Goal: Task Accomplishment & Management: Manage account settings

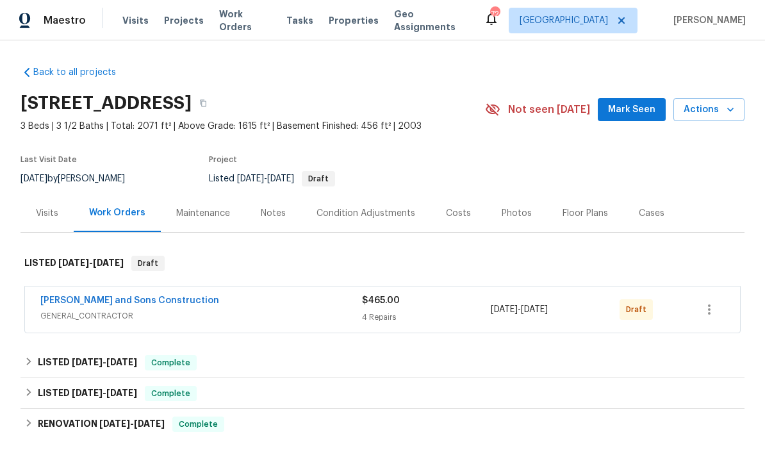
scroll to position [1, 0]
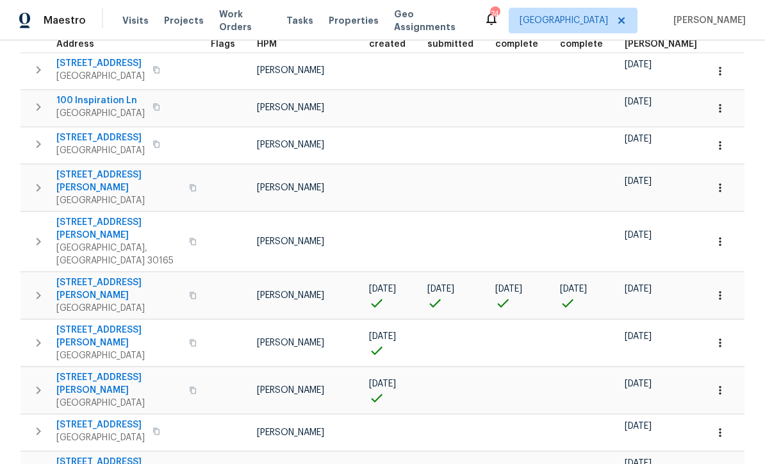
scroll to position [213, 0]
click at [723, 288] on icon "button" at bounding box center [720, 294] width 13 height 13
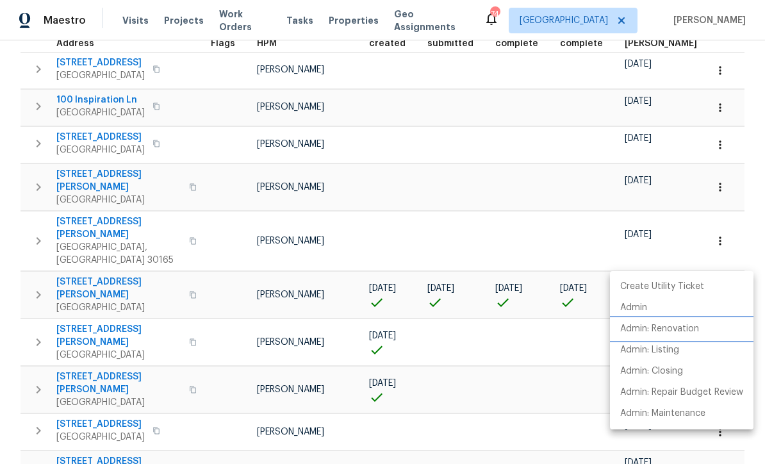
click at [701, 331] on li "Admin: Renovation" at bounding box center [682, 328] width 144 height 21
click at [376, 172] on div at bounding box center [382, 232] width 765 height 464
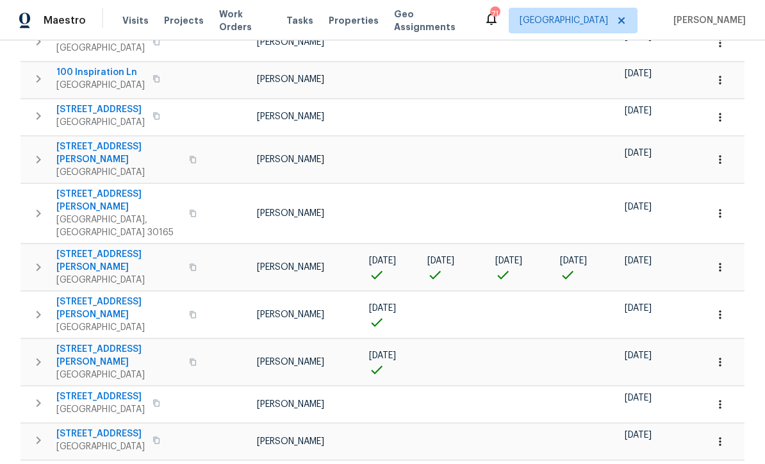
scroll to position [257, 0]
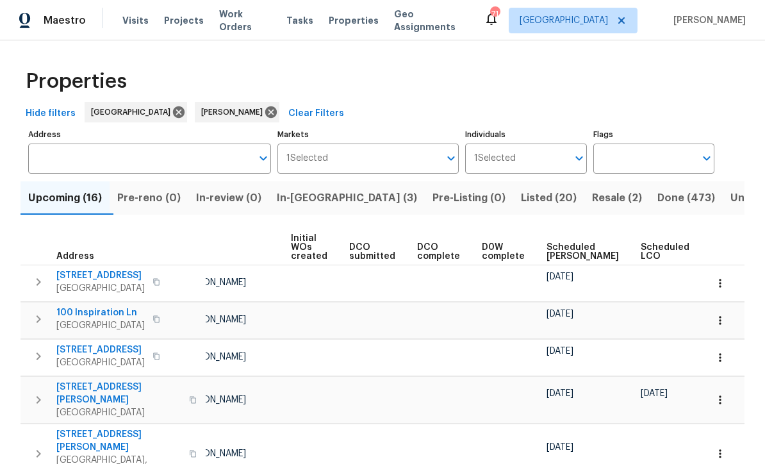
scroll to position [0, 0]
click at [521, 196] on span "Listed (20)" at bounding box center [549, 198] width 56 height 18
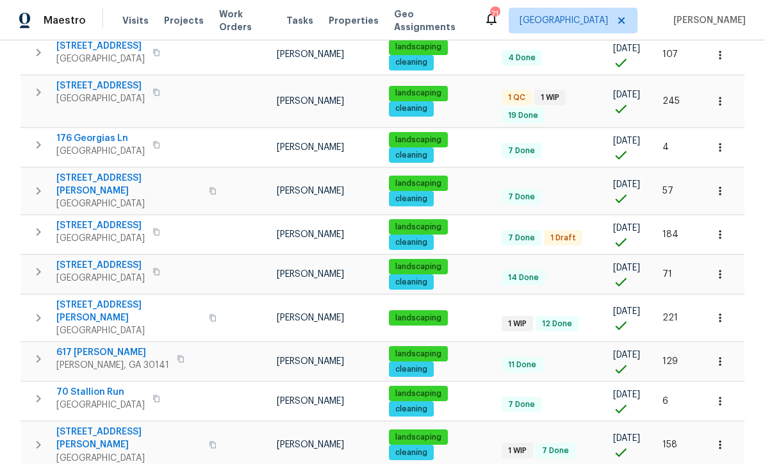
scroll to position [378, 0]
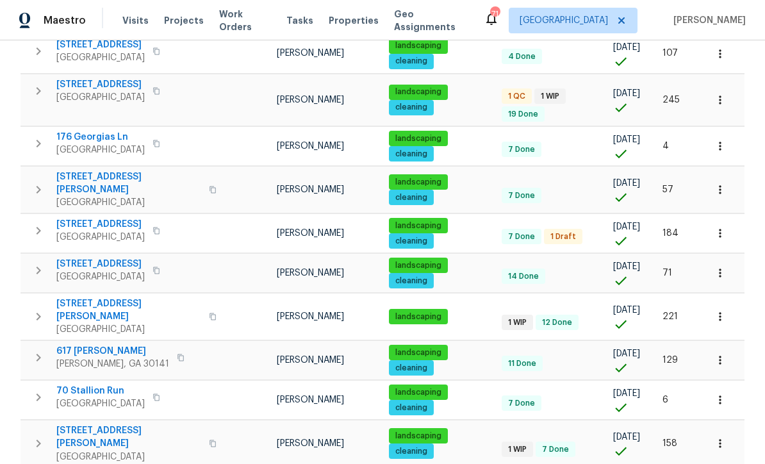
click at [85, 297] on span "17 Cedars Glen Pl" at bounding box center [128, 310] width 145 height 26
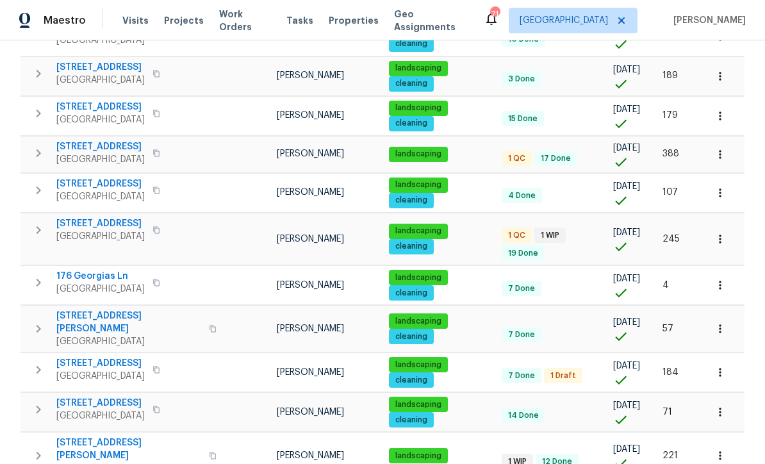
scroll to position [238, 0]
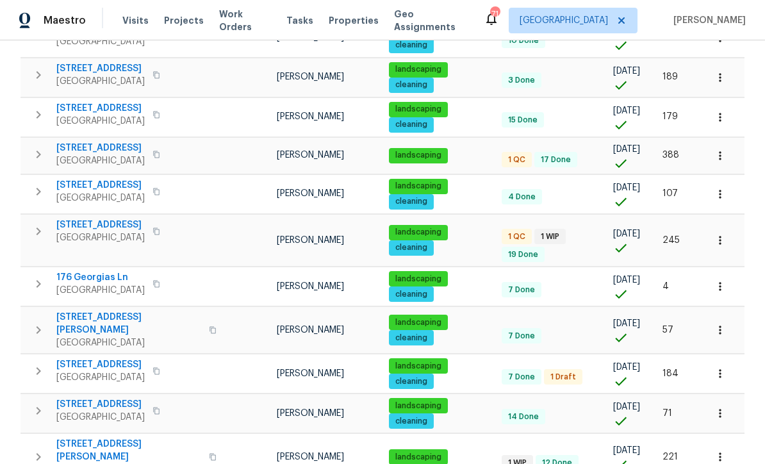
click at [81, 272] on span "176 Georgias Ln" at bounding box center [100, 277] width 88 height 13
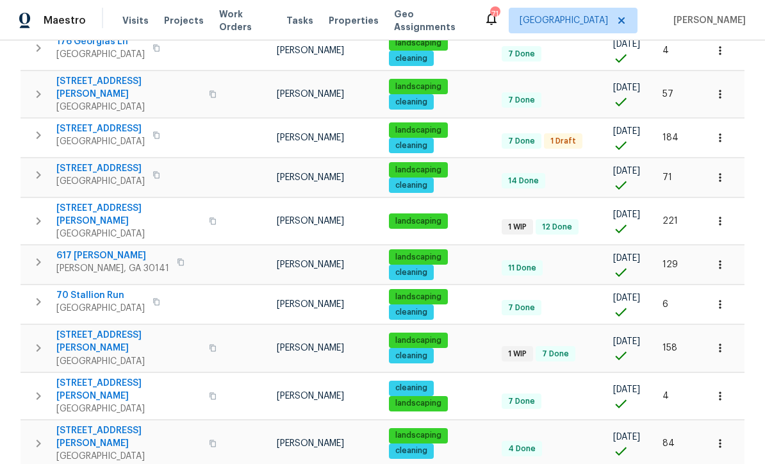
scroll to position [472, 0]
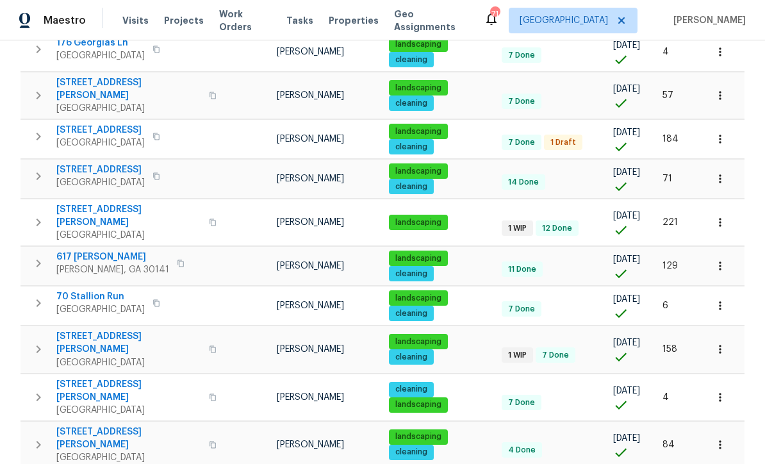
click at [87, 124] on span "93 Wolfridge Ct" at bounding box center [100, 130] width 88 height 13
click at [109, 263] on span "Hiram, GA 30141" at bounding box center [112, 269] width 113 height 13
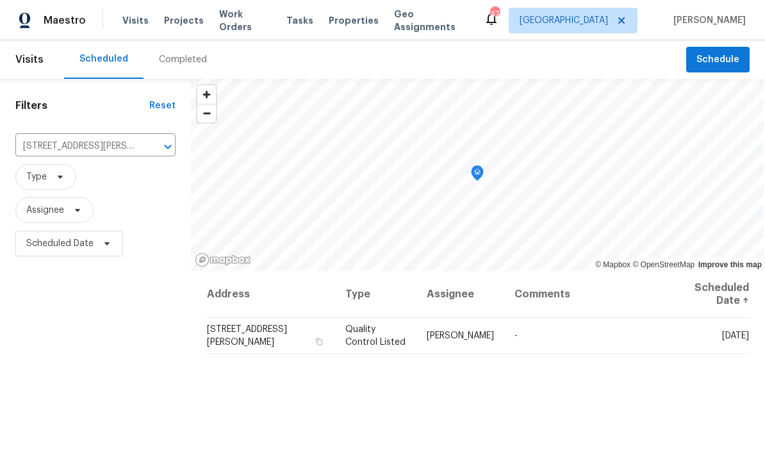
click at [151, 146] on icon "Clear" at bounding box center [151, 147] width 8 height 8
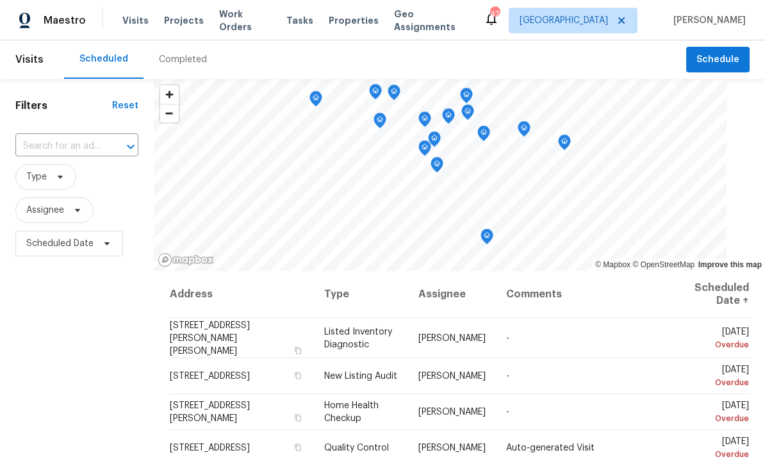
click at [38, 145] on input "text" at bounding box center [58, 146] width 87 height 20
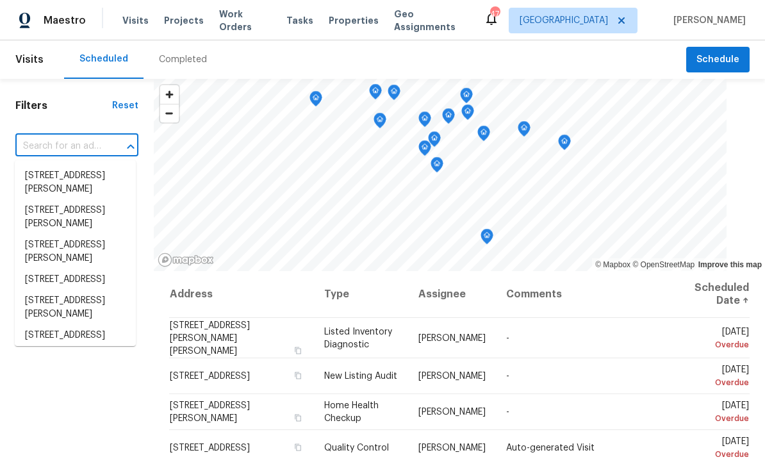
click at [38, 142] on input "text" at bounding box center [58, 146] width 87 height 20
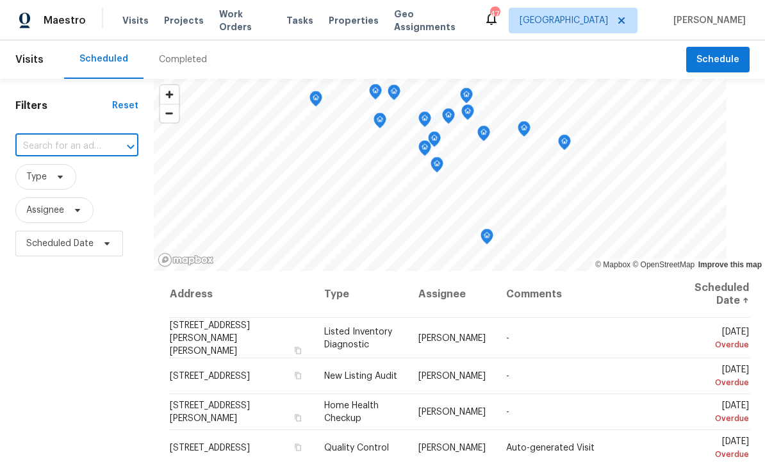
paste input "305 Crest Pointe S, Bremen, GA 30110"
type input "305 Crest Pointe S, Bremen, GA 30110"
click at [50, 173] on li "305 Crest Pointe S, Bremen, GA 30110" at bounding box center [75, 175] width 121 height 21
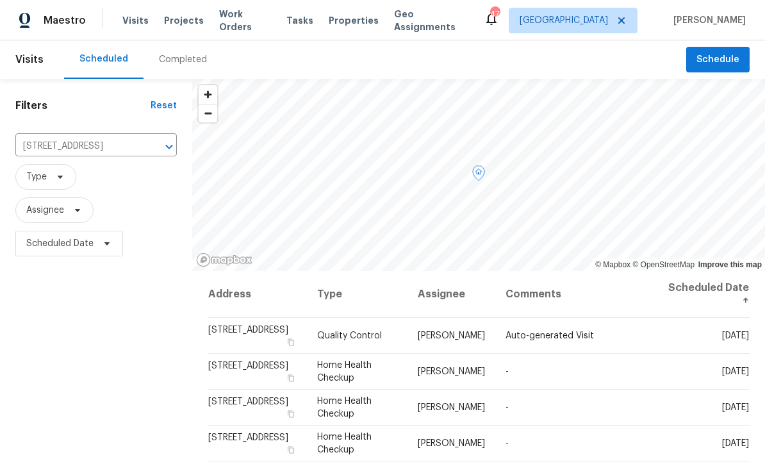
click at [0, 0] on icon at bounding box center [0, 0] width 0 height 0
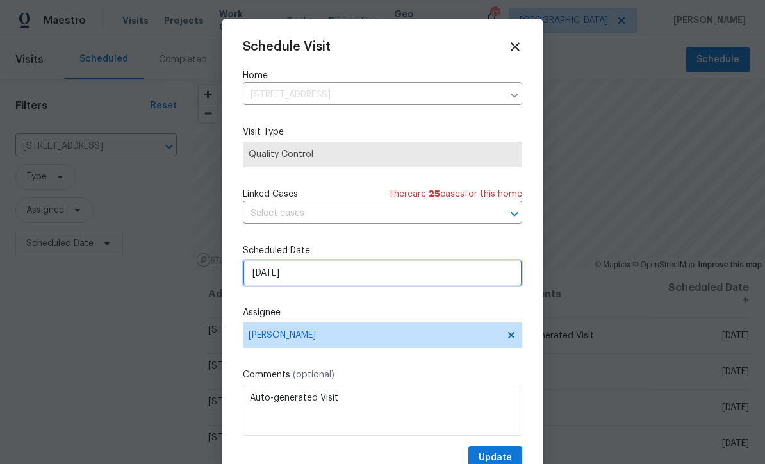
click at [290, 275] on input "9/22/2025" at bounding box center [382, 273] width 279 height 26
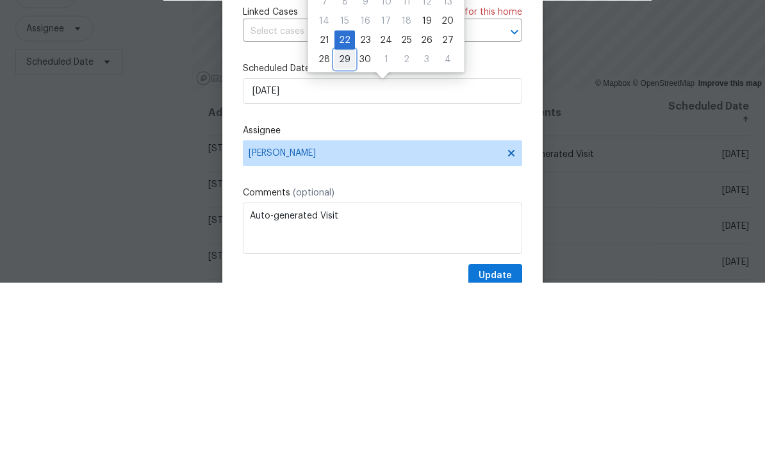
click at [344, 232] on div "29" at bounding box center [345, 241] width 21 height 18
type input "9/29/2025"
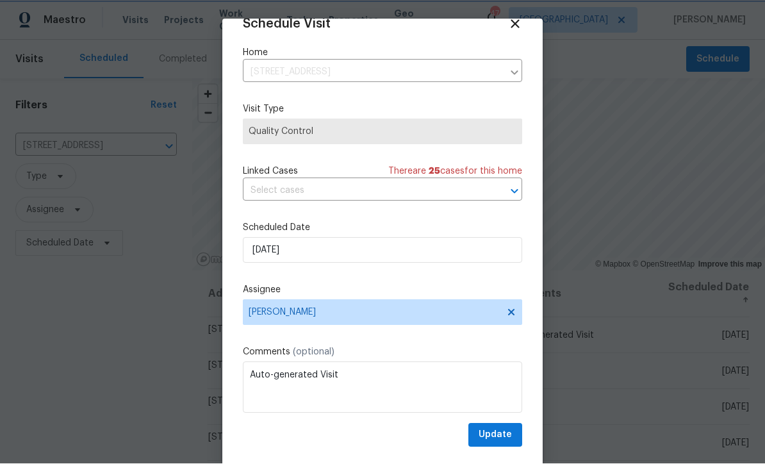
scroll to position [25, 0]
click at [498, 434] on span "Update" at bounding box center [495, 435] width 33 height 16
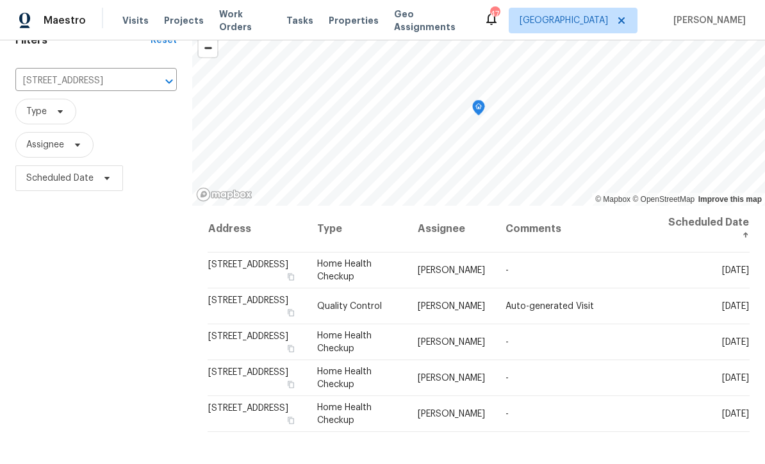
scroll to position [67, 0]
click at [130, 264] on div "Filters Reset 305 Crest Pointe S, Bremen, GA 30110 ​ Type Assignee Scheduled Da…" at bounding box center [96, 293] width 192 height 563
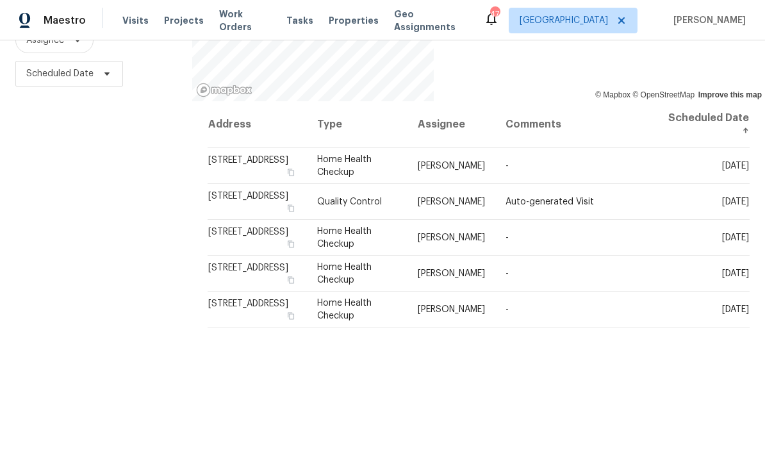
scroll to position [170, 0]
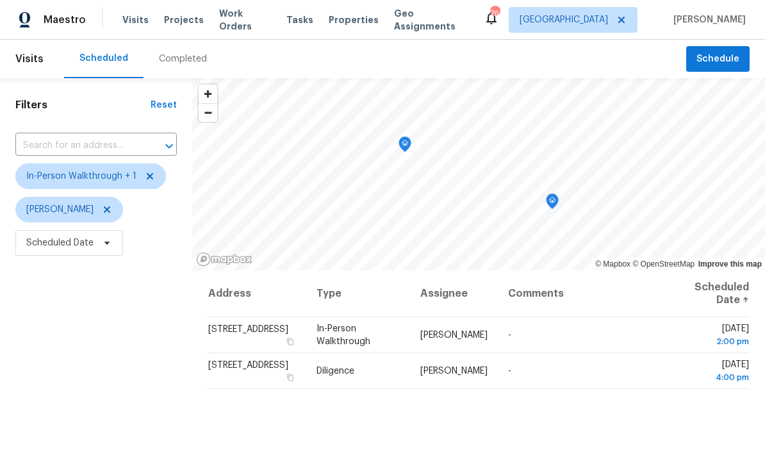
scroll to position [1, 0]
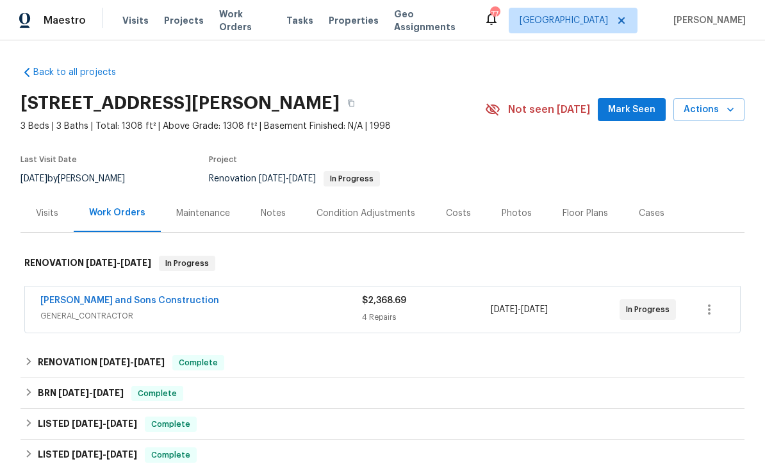
click at [76, 298] on link "[PERSON_NAME] and Sons Construction" at bounding box center [129, 300] width 179 height 9
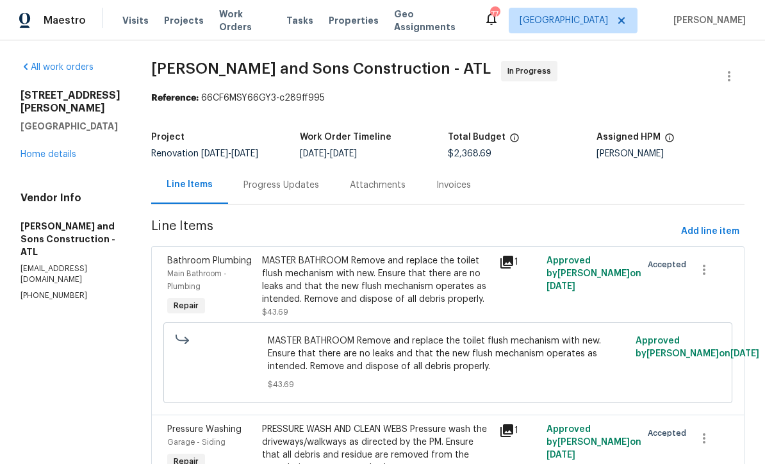
click at [244, 184] on div "Progress Updates" at bounding box center [282, 185] width 76 height 13
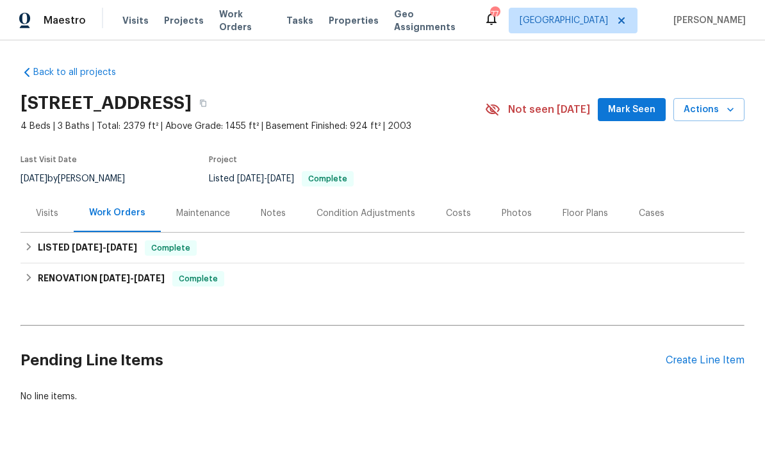
scroll to position [26, 0]
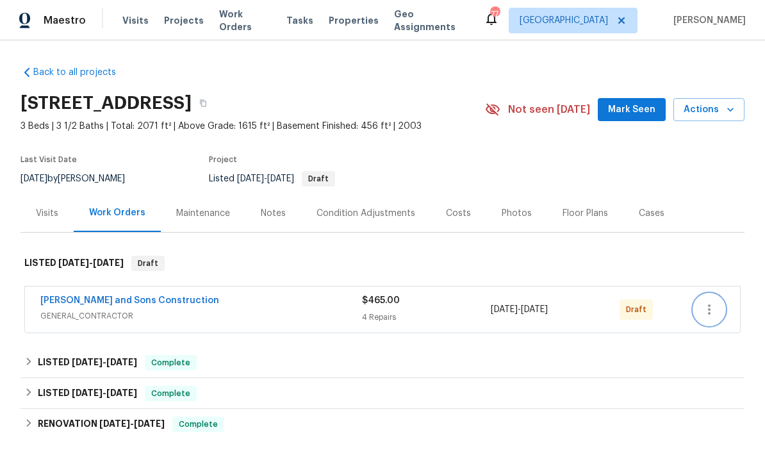
click at [716, 310] on icon "button" at bounding box center [709, 309] width 15 height 15
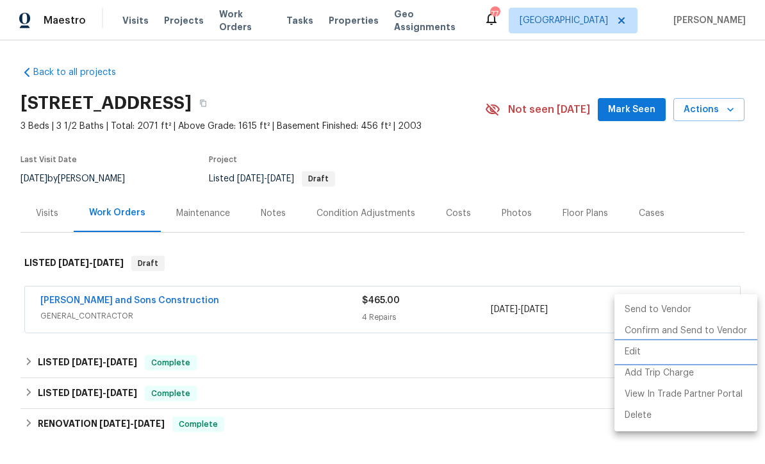
click at [701, 352] on li "Edit" at bounding box center [686, 352] width 143 height 21
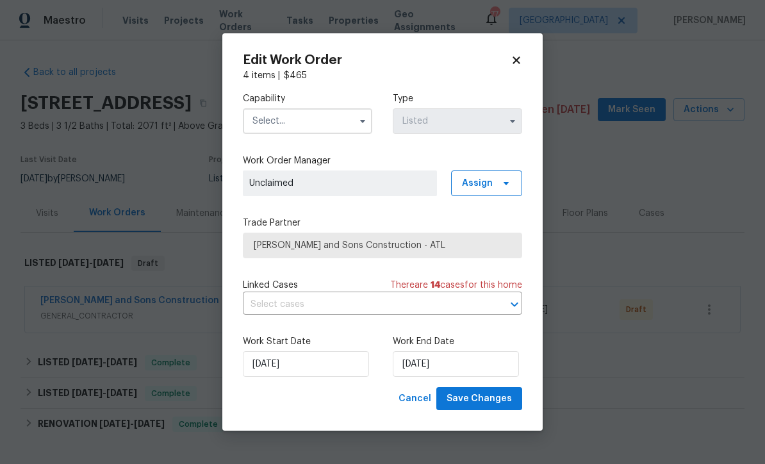
click at [261, 120] on input "text" at bounding box center [307, 121] width 129 height 26
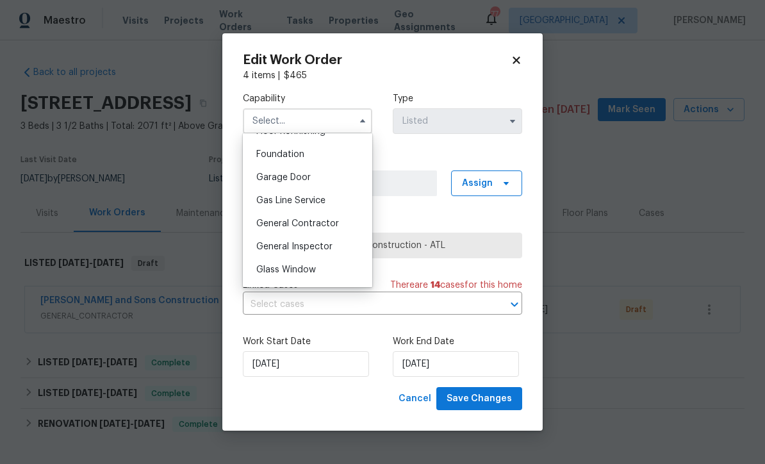
scroll to position [545, 0]
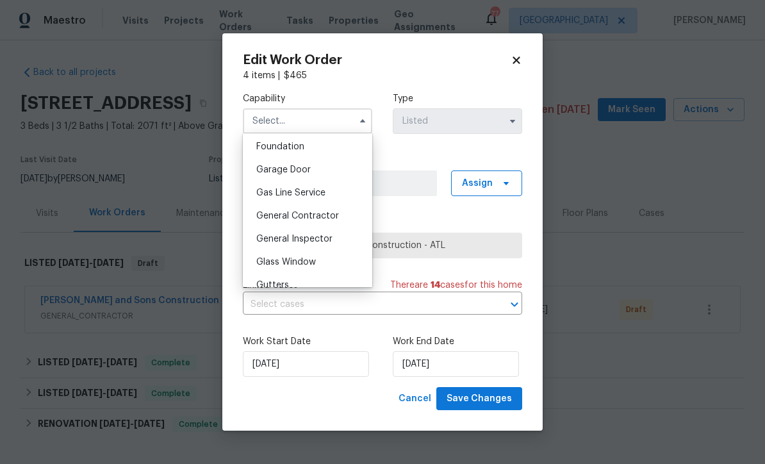
click at [286, 213] on span "General Contractor" at bounding box center [297, 215] width 83 height 9
type input "General Contractor"
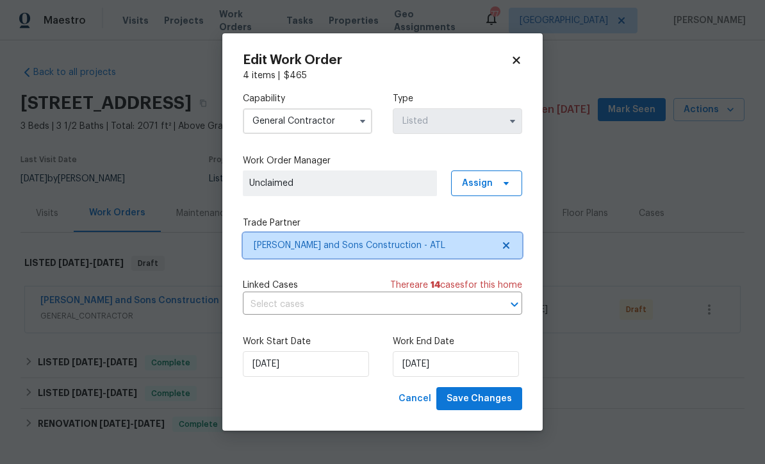
click at [278, 244] on span "Reyes and Sons Construction - ATL" at bounding box center [373, 245] width 239 height 13
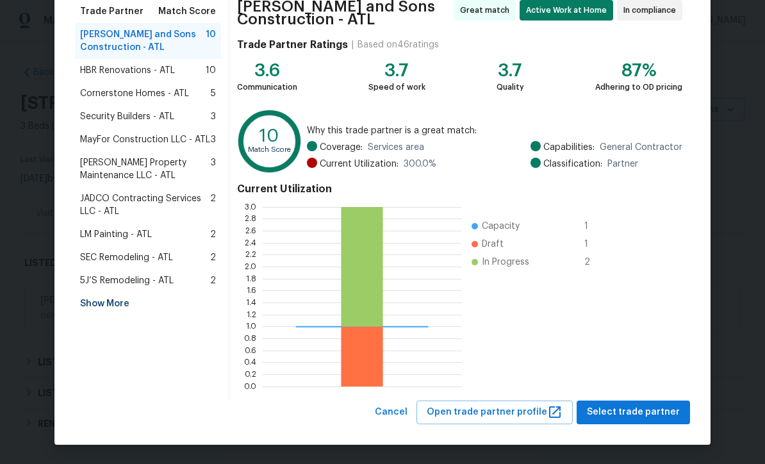
scroll to position [106, 0]
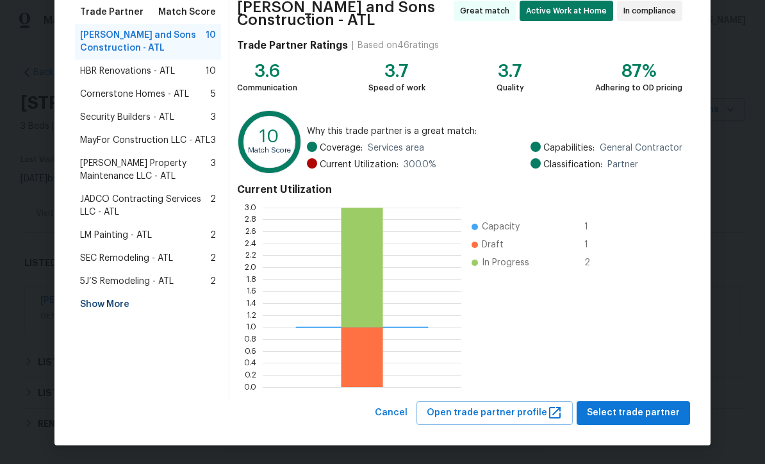
click at [101, 308] on div "Show More" at bounding box center [148, 304] width 146 height 23
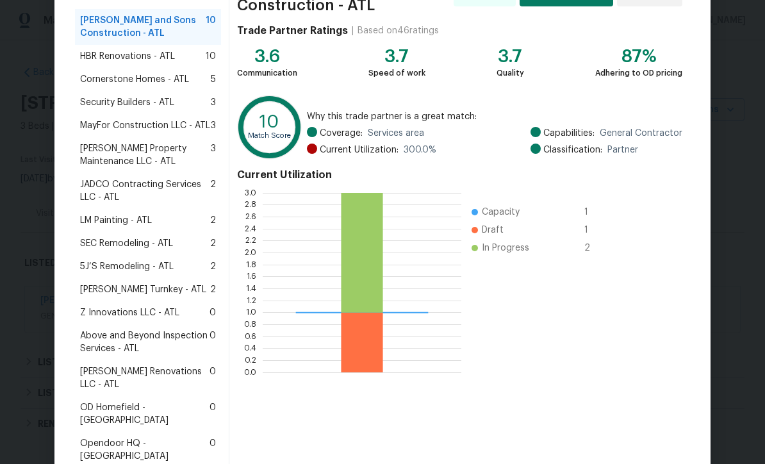
scroll to position [120, 0]
click at [133, 339] on span "Above and Beyond Inspection Services - ATL" at bounding box center [144, 343] width 129 height 26
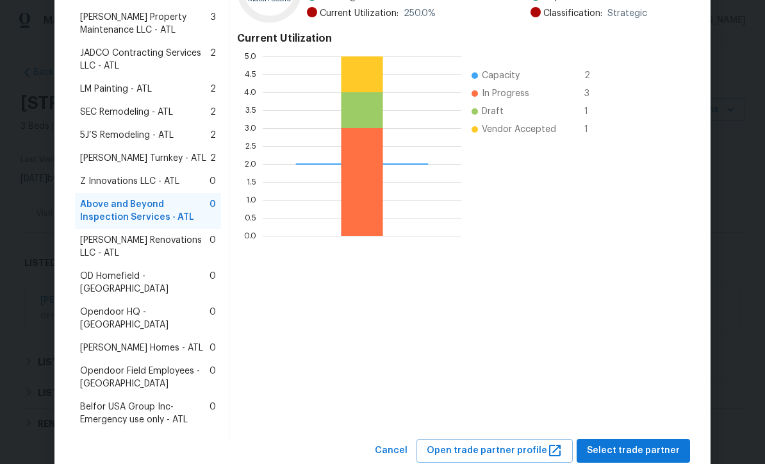
scroll to position [252, 0]
click at [624, 443] on span "Select trade partner" at bounding box center [633, 451] width 93 height 16
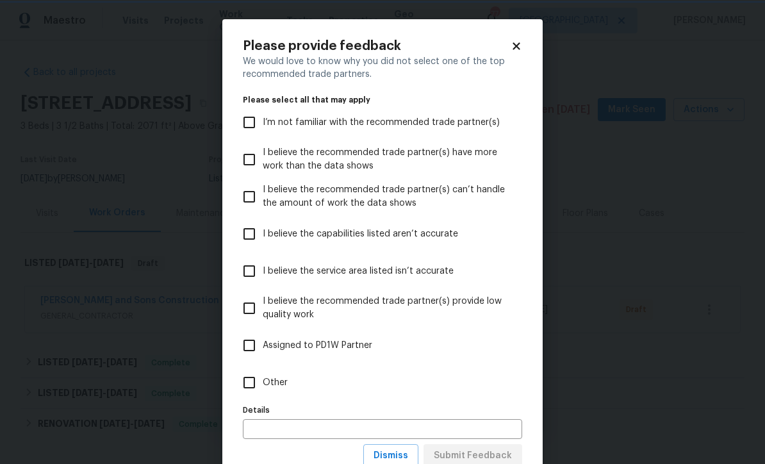
scroll to position [0, 0]
click at [252, 381] on input "Other" at bounding box center [249, 382] width 27 height 27
checkbox input "true"
click at [464, 447] on button "Submit Feedback" at bounding box center [473, 456] width 99 height 24
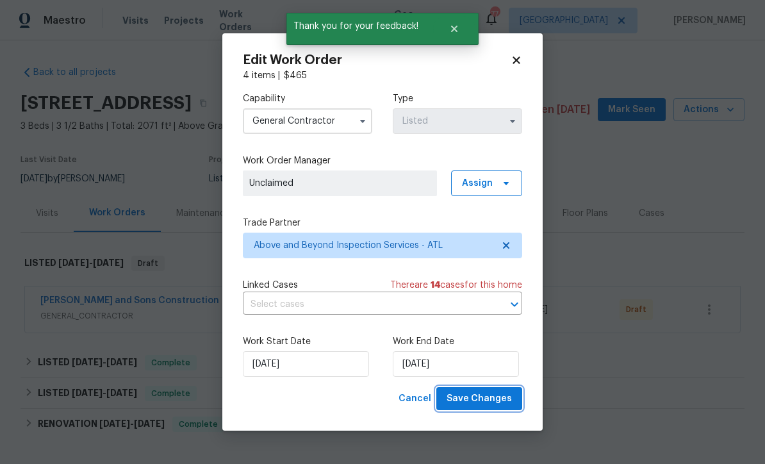
click at [471, 398] on span "Save Changes" at bounding box center [479, 399] width 65 height 16
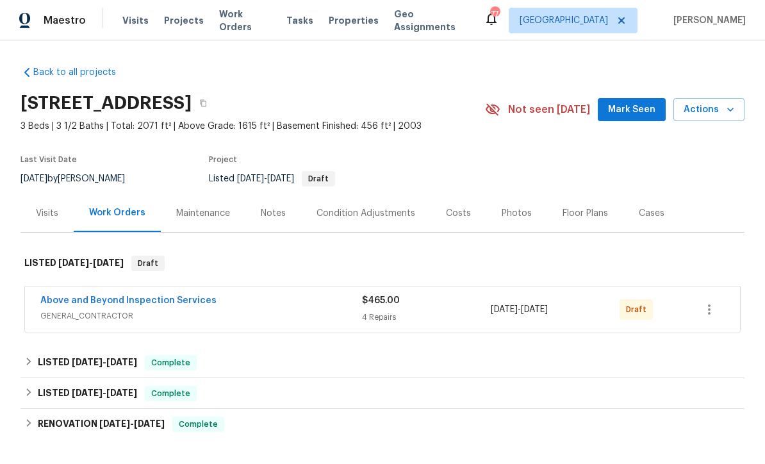
click at [81, 296] on link "Above and Beyond Inspection Services" at bounding box center [128, 300] width 176 height 9
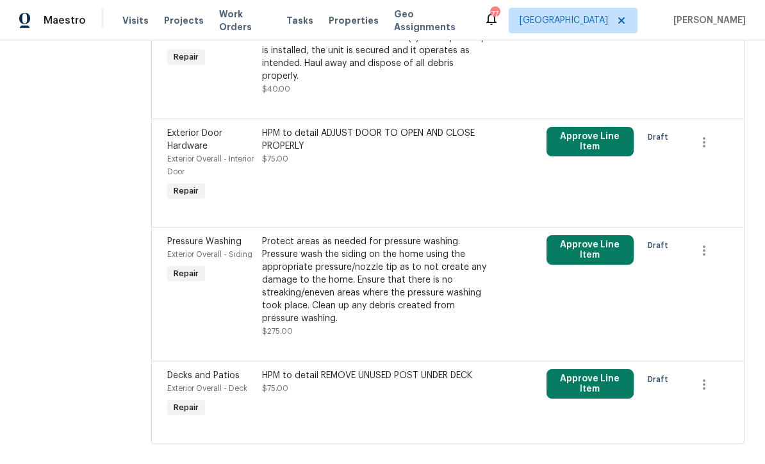
scroll to position [248, 0]
click at [345, 295] on div "Protect areas as needed for pressure washing. Pressure wash the siding on the h…" at bounding box center [376, 281] width 229 height 90
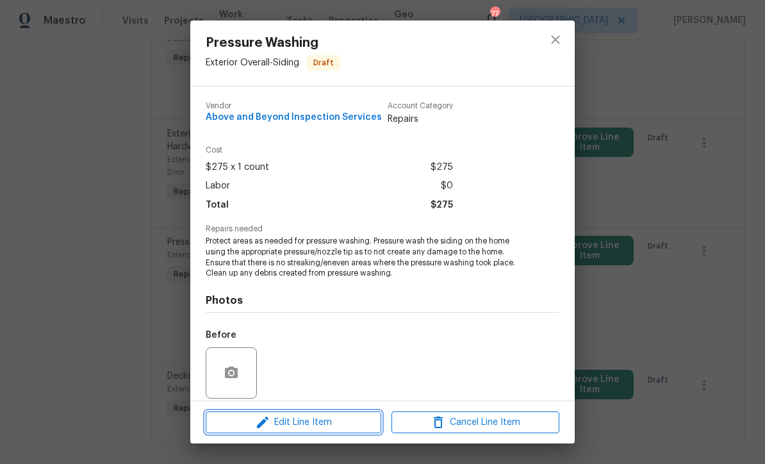
click at [281, 426] on span "Edit Line Item" at bounding box center [294, 423] width 168 height 16
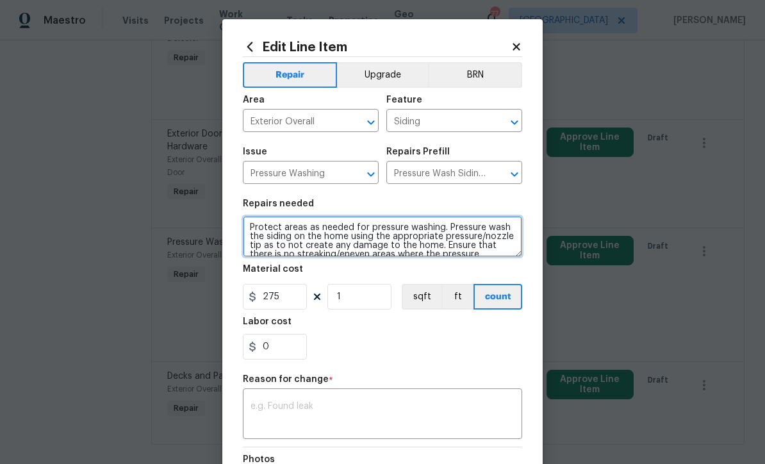
click at [245, 224] on textarea "Protect areas as needed for pressure washing. Pressure wash the siding on the h…" at bounding box center [382, 236] width 279 height 41
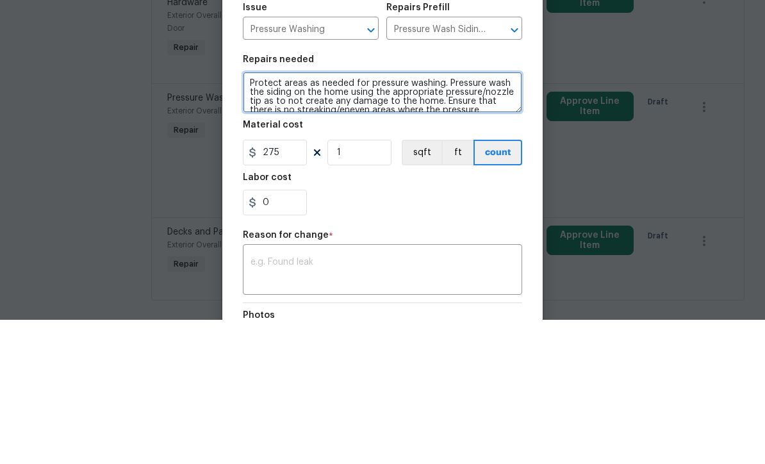
click at [249, 216] on textarea "Protect areas as needed for pressure washing. Pressure wash the siding on the h…" at bounding box center [382, 236] width 279 height 41
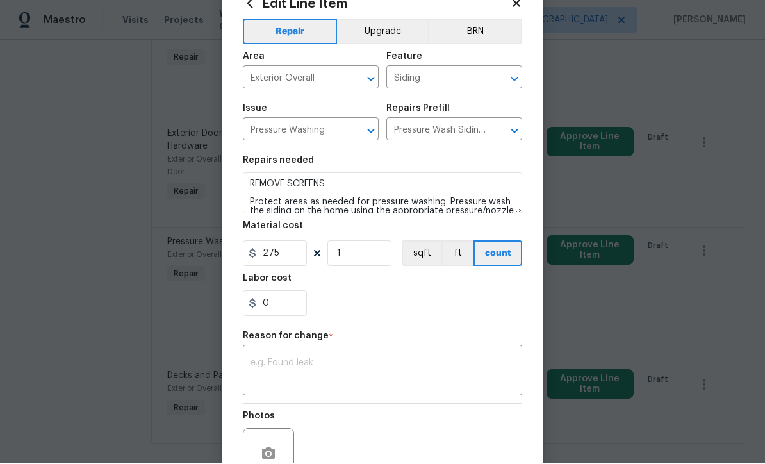
scroll to position [53, 0]
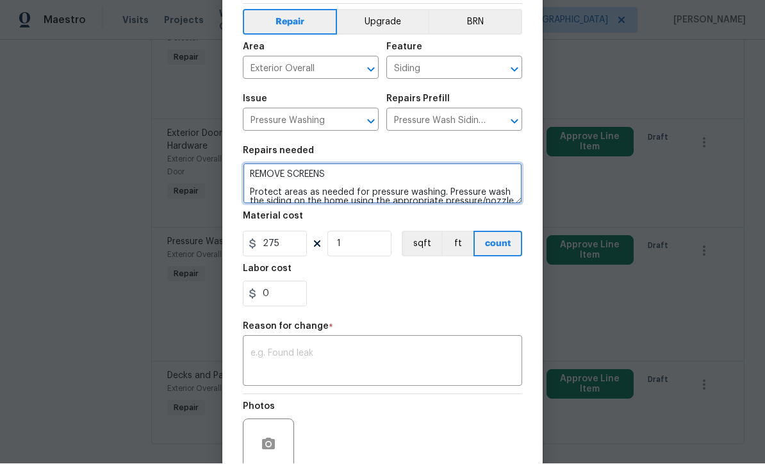
type textarea "REMOVE SCREENS Protect areas as needed for pressure washing. Pressure wash the …"
click at [254, 347] on div "x ​" at bounding box center [382, 362] width 279 height 47
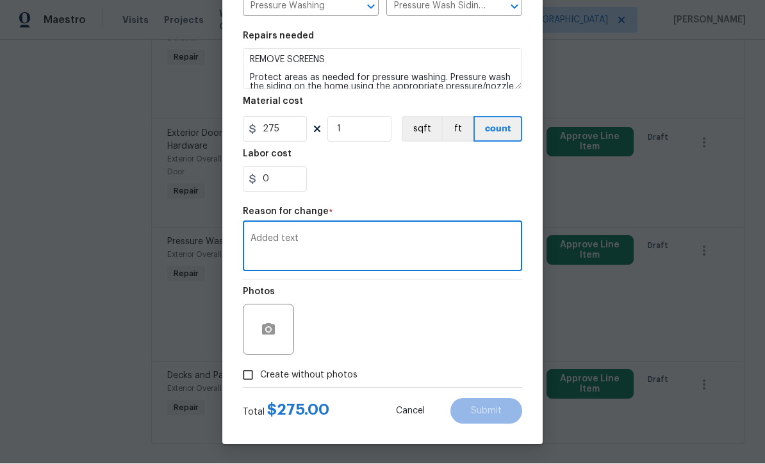
scroll to position [170, 0]
type textarea "Added text"
click at [265, 327] on icon "button" at bounding box center [268, 330] width 13 height 12
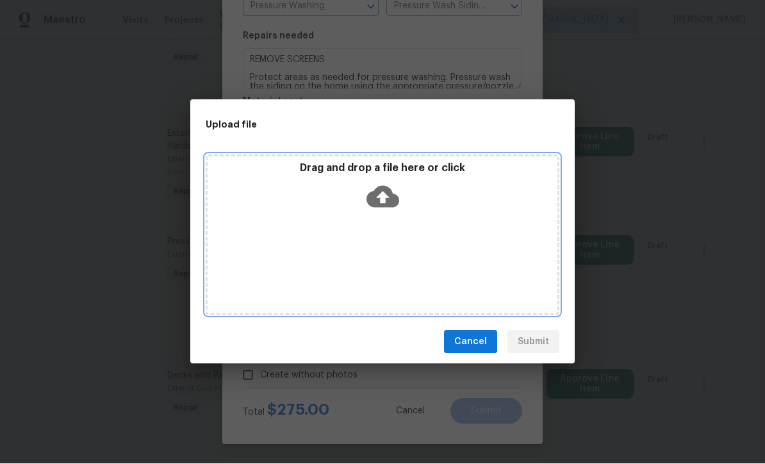
click at [379, 194] on icon at bounding box center [383, 197] width 33 height 22
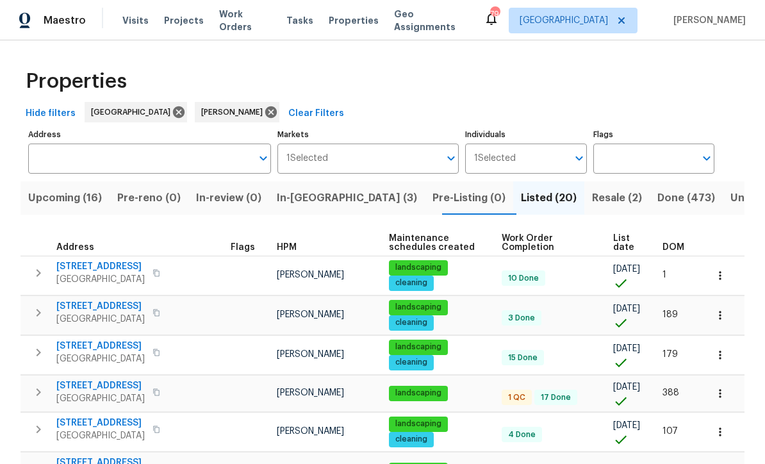
click at [310, 188] on button "In-reno (3)" at bounding box center [347, 197] width 156 height 33
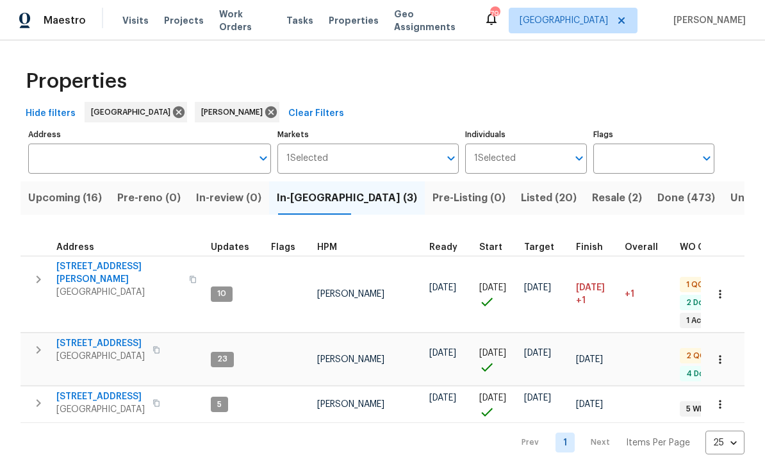
click at [82, 337] on span "[STREET_ADDRESS]" at bounding box center [100, 343] width 88 height 13
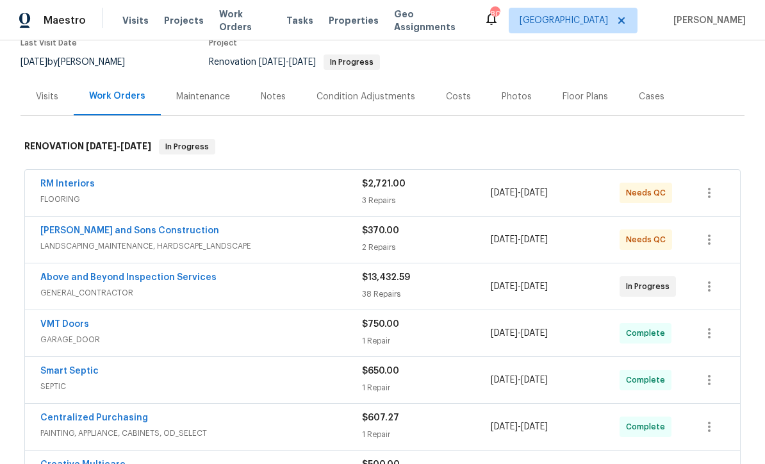
scroll to position [119, 0]
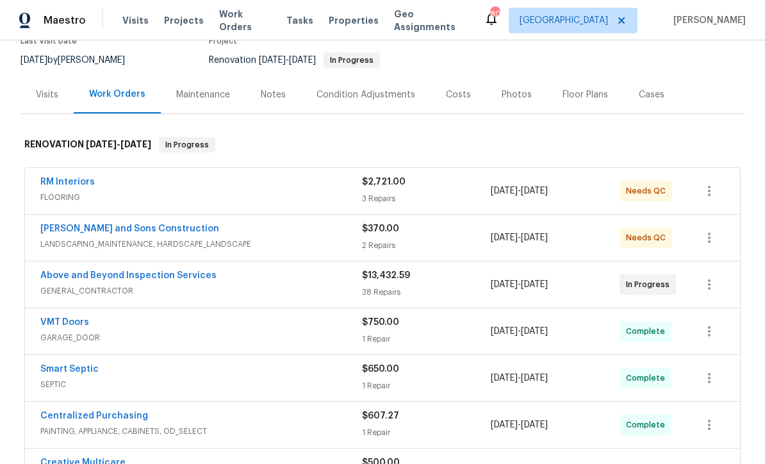
click at [90, 279] on link "Above and Beyond Inspection Services" at bounding box center [128, 275] width 176 height 9
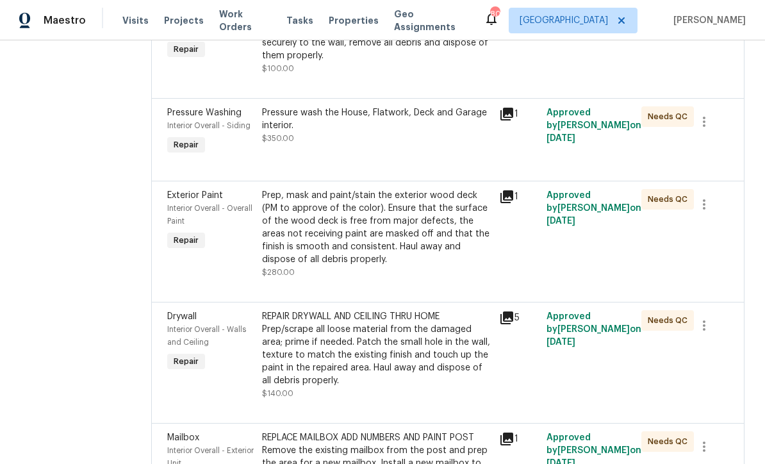
scroll to position [1176, 0]
click at [354, 265] on div "Prep, mask and paint/stain the exterior wood deck (PM to approve of the color).…" at bounding box center [376, 226] width 229 height 77
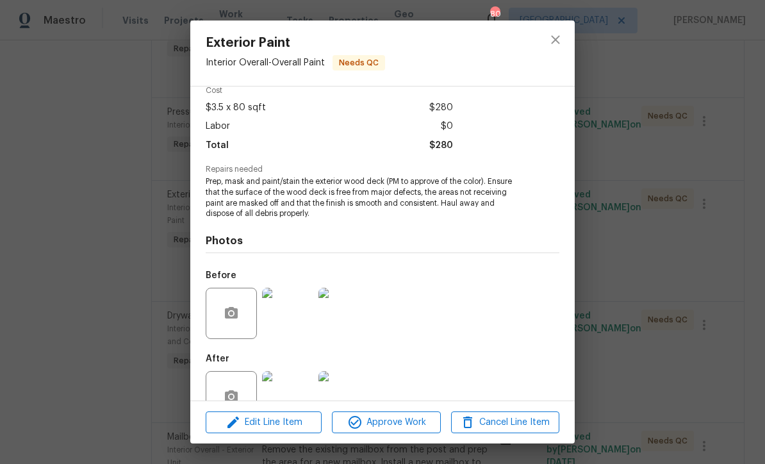
scroll to position [60, 0]
click at [285, 318] on img at bounding box center [287, 312] width 51 height 51
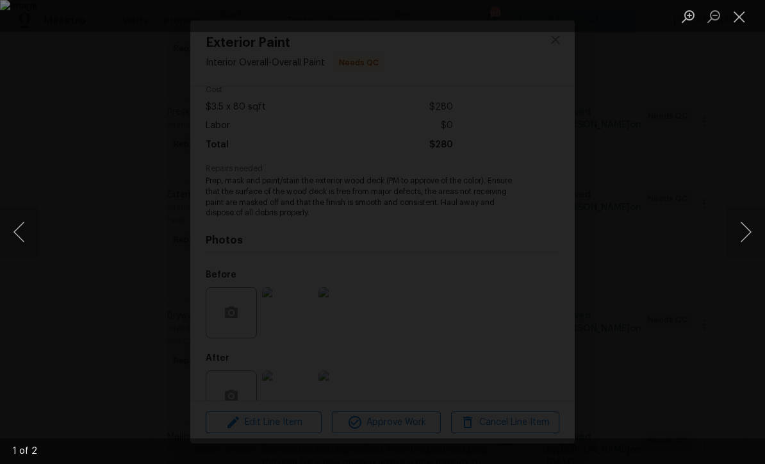
click at [743, 19] on button "Close lightbox" at bounding box center [740, 16] width 26 height 22
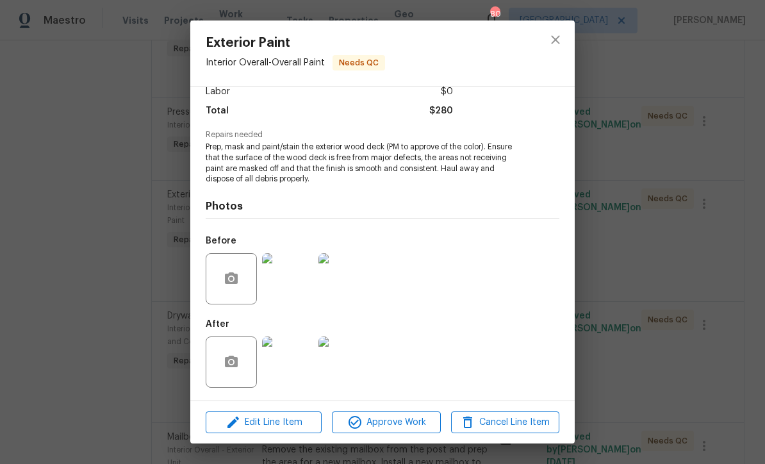
scroll to position [96, 0]
click at [286, 361] on img at bounding box center [287, 361] width 51 height 51
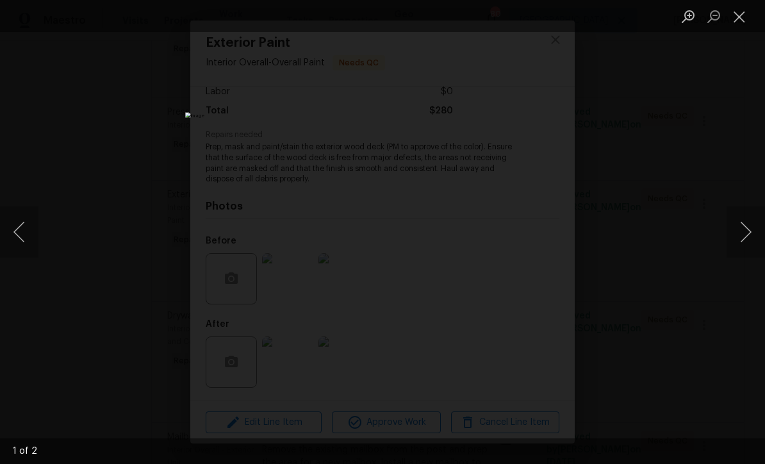
click at [759, 225] on button "Next image" at bounding box center [746, 231] width 38 height 51
click at [740, 18] on button "Close lightbox" at bounding box center [740, 16] width 26 height 22
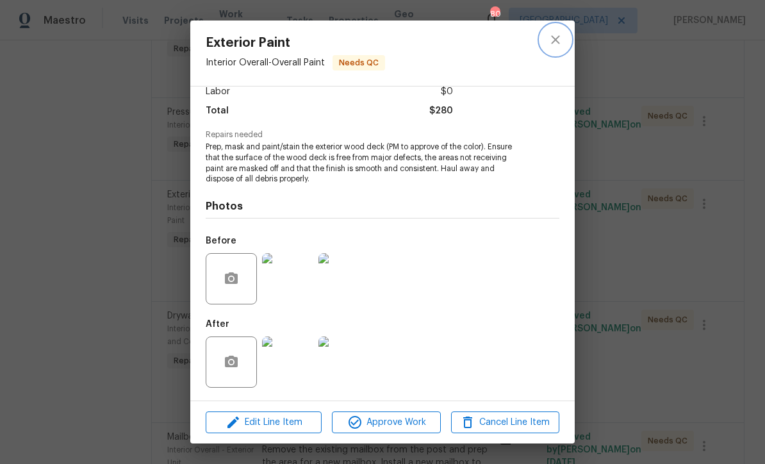
click at [550, 41] on icon "close" at bounding box center [555, 39] width 15 height 15
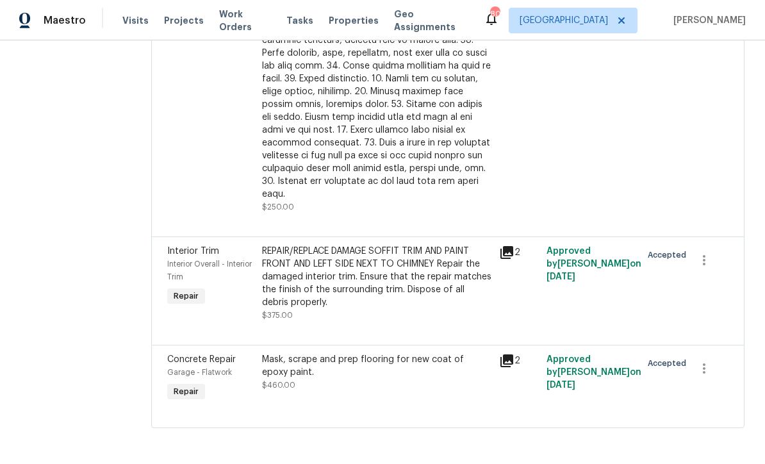
scroll to position [4813, 0]
click at [352, 309] on div "REPAIR/REPLACE DAMAGE SOFFIT TRIM AND PAINT FRONT AND LEFT SIDE NEXT TO CHIMNEY…" at bounding box center [376, 277] width 229 height 64
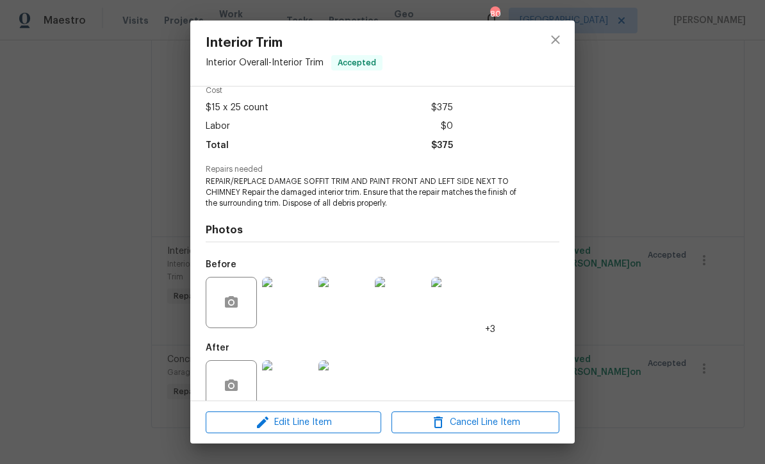
scroll to position [60, 0]
click at [553, 37] on icon "close" at bounding box center [555, 39] width 8 height 8
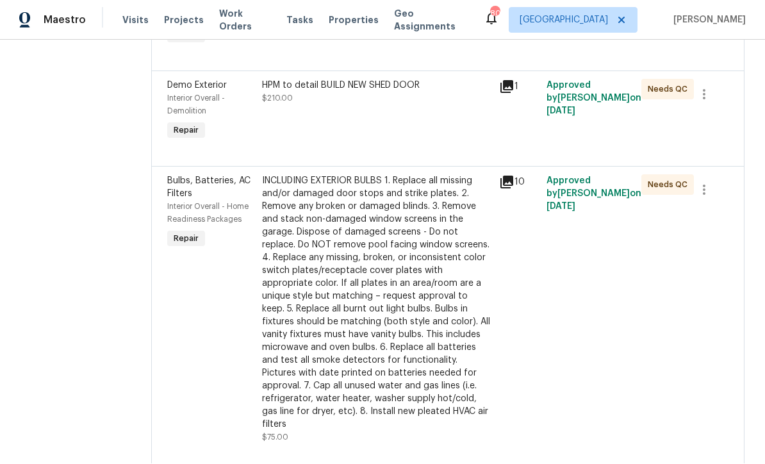
scroll to position [2591, 0]
click at [712, 103] on icon "button" at bounding box center [704, 95] width 15 height 15
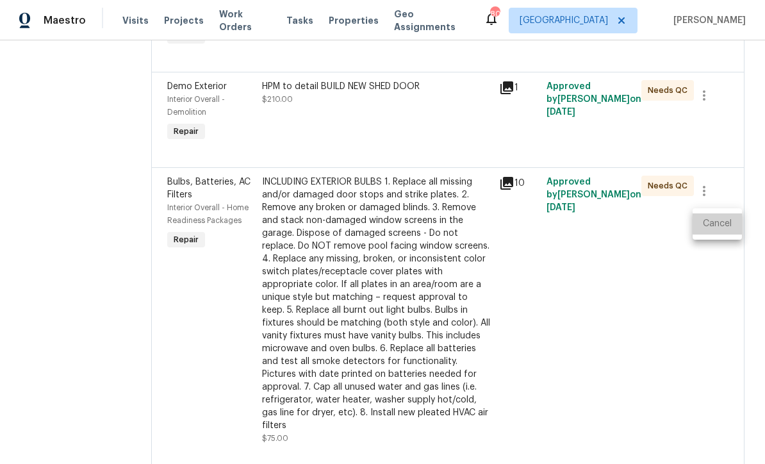
click at [725, 226] on li "Cancel" at bounding box center [717, 223] width 49 height 21
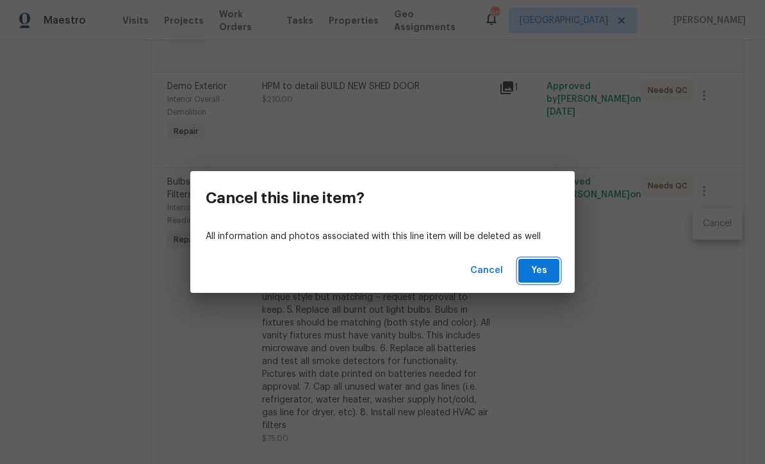
click at [544, 267] on span "Yes" at bounding box center [539, 271] width 21 height 16
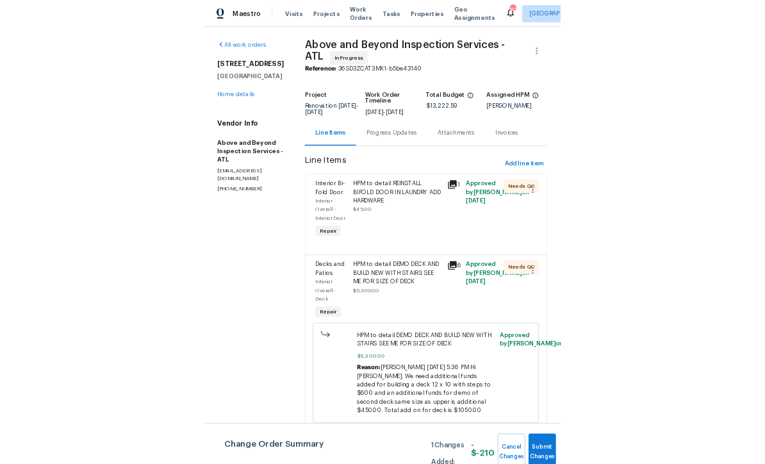
scroll to position [42, 0]
